Goal: Transaction & Acquisition: Purchase product/service

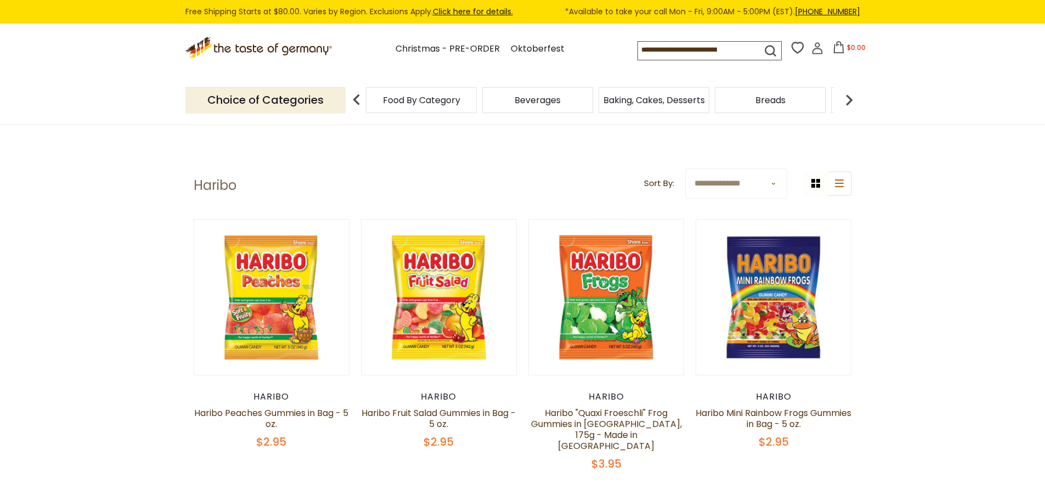
click at [693, 55] on input at bounding box center [690, 49] width 104 height 15
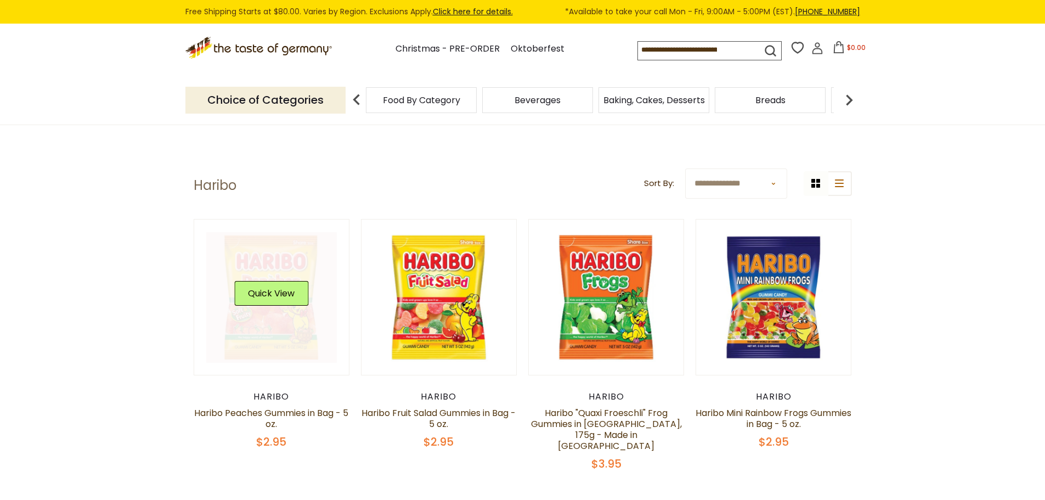
click at [300, 268] on link at bounding box center [271, 297] width 131 height 131
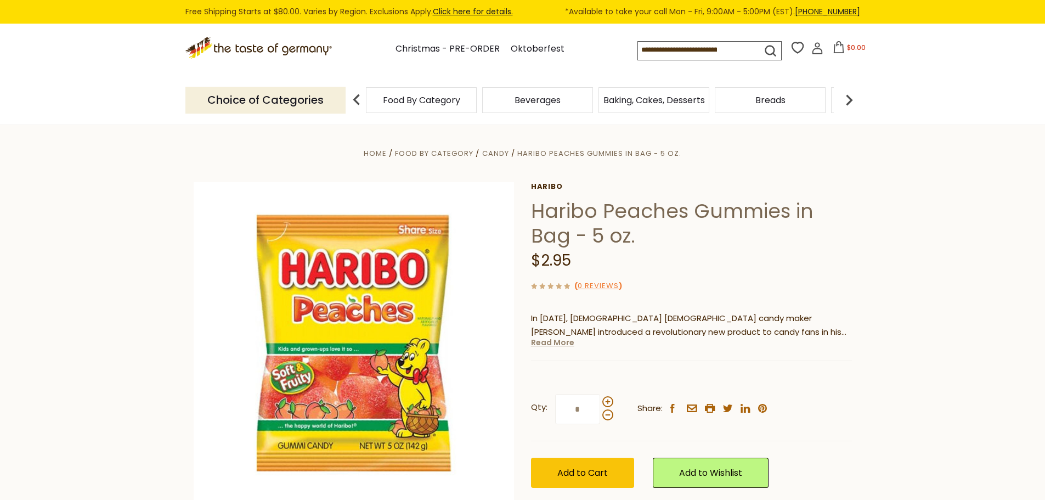
click at [566, 342] on link "Read More" at bounding box center [552, 342] width 43 height 11
